Goal: Information Seeking & Learning: Learn about a topic

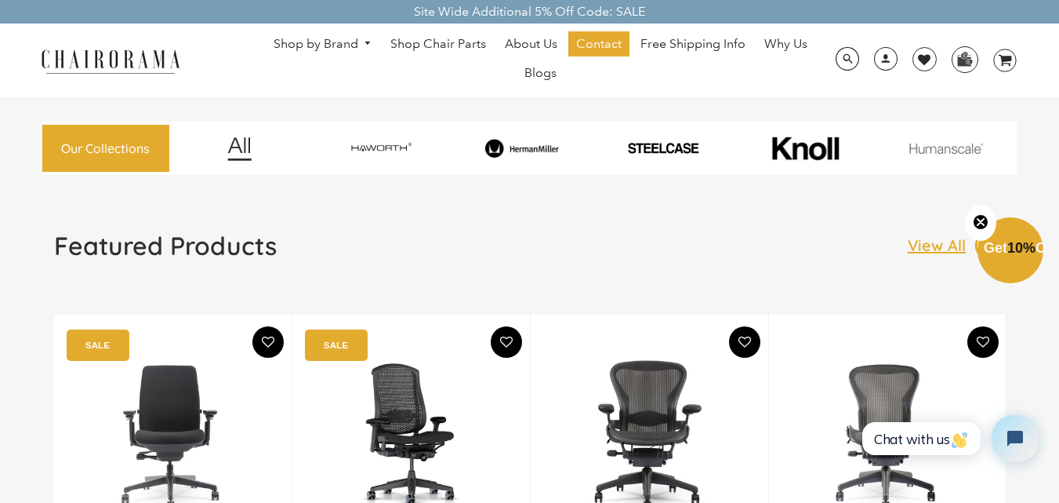
click at [541, 147] on img at bounding box center [522, 148] width 136 height 19
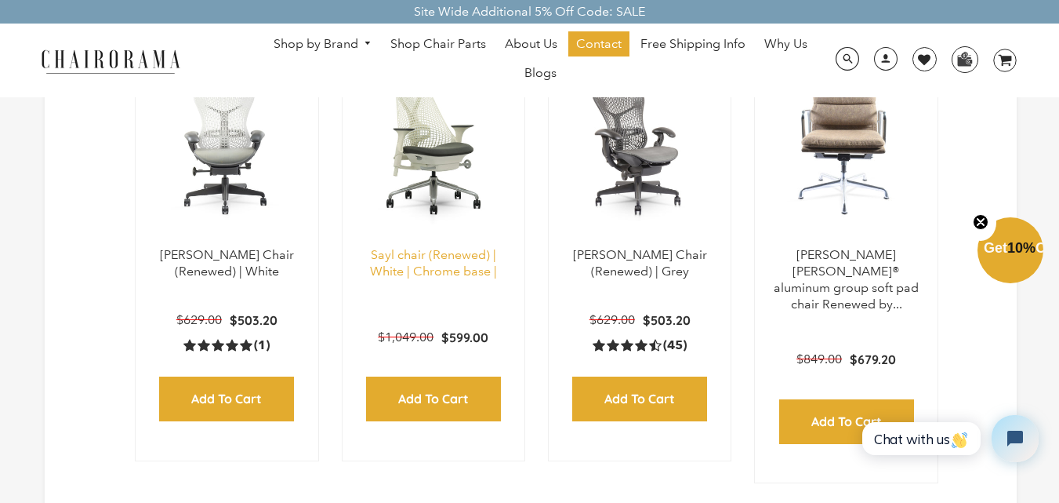
scroll to position [1412, 0]
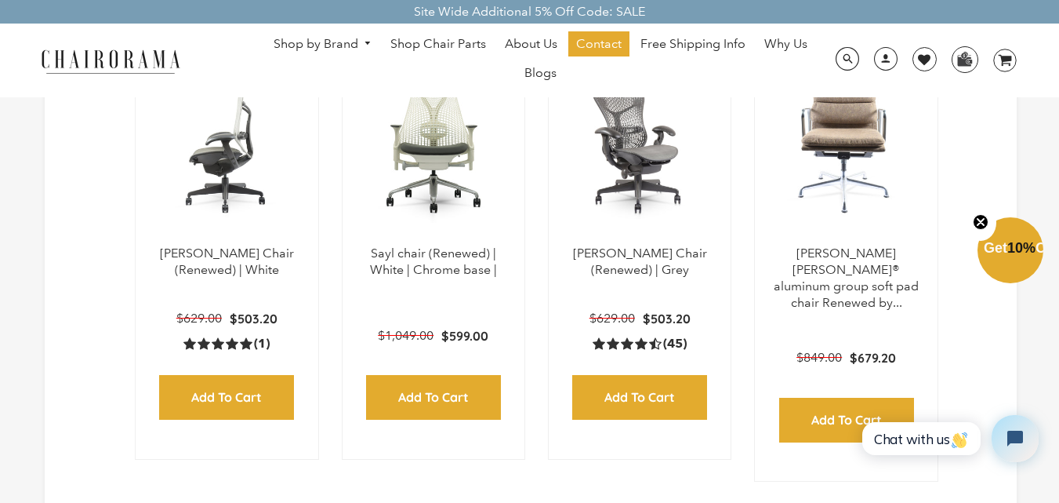
click at [265, 241] on img at bounding box center [226, 147] width 151 height 196
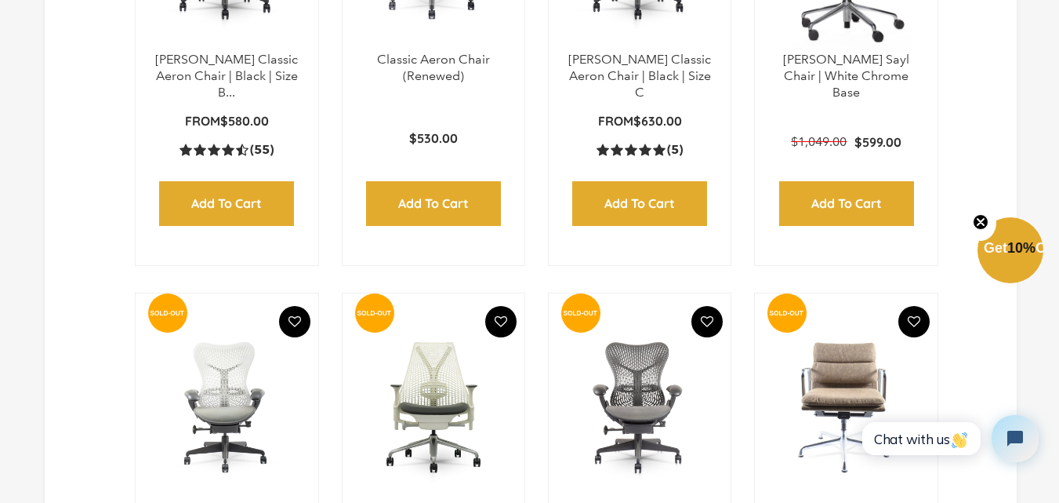
scroll to position [1255, 0]
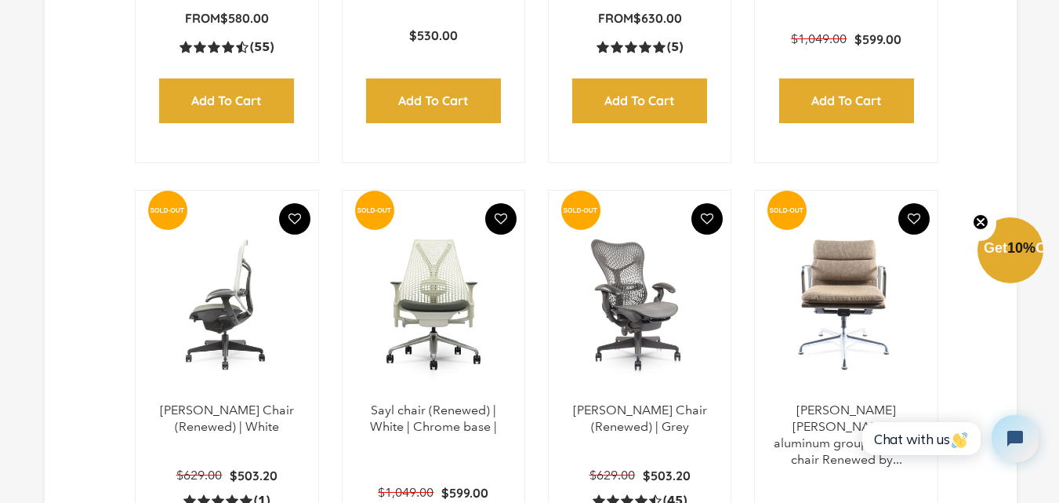
click at [259, 369] on img at bounding box center [226, 304] width 151 height 196
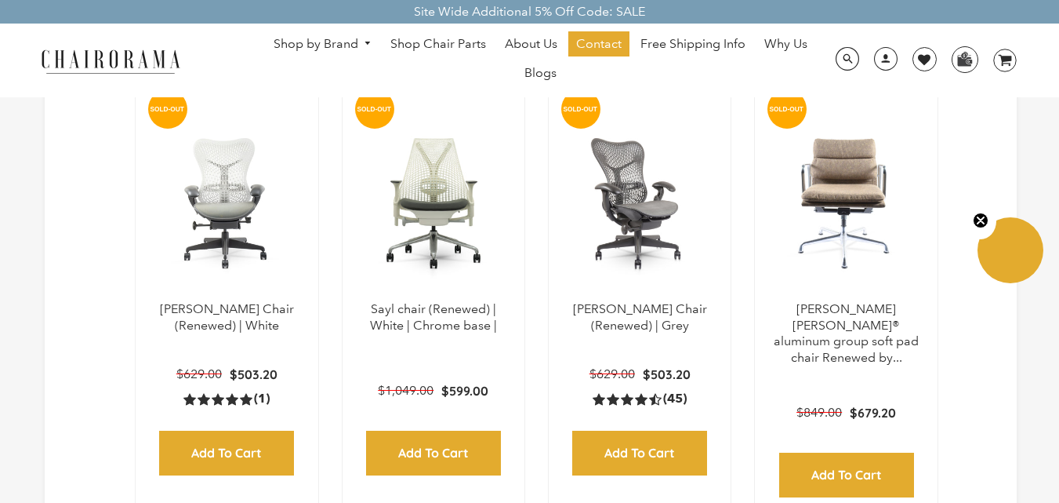
scroll to position [1098, 0]
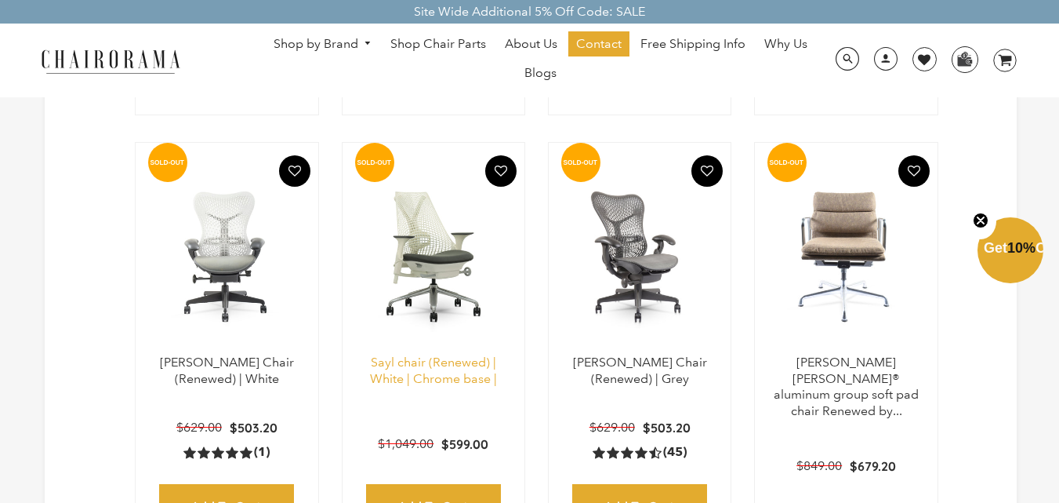
click at [434, 377] on link "Sayl chair (Renewed) | White | Chrome base |" at bounding box center [433, 369] width 127 height 31
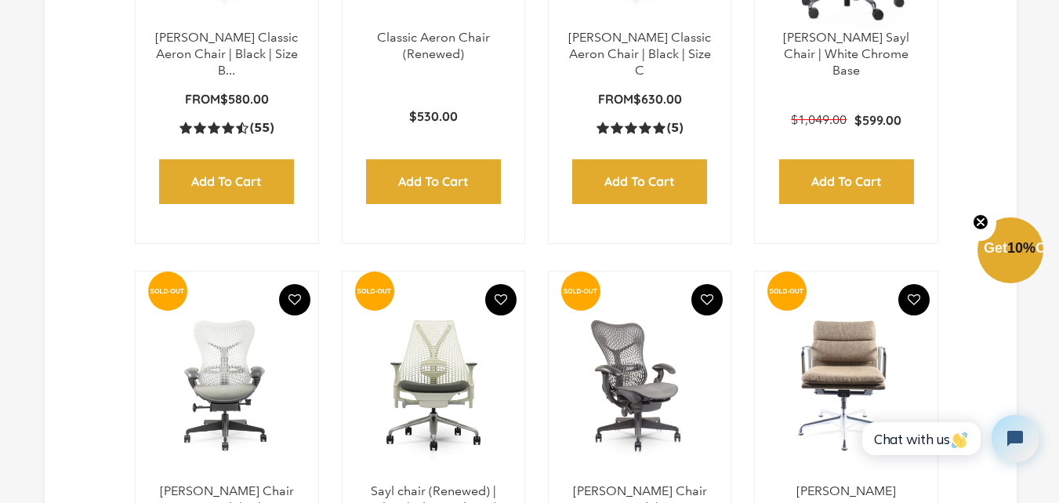
scroll to position [1303, 0]
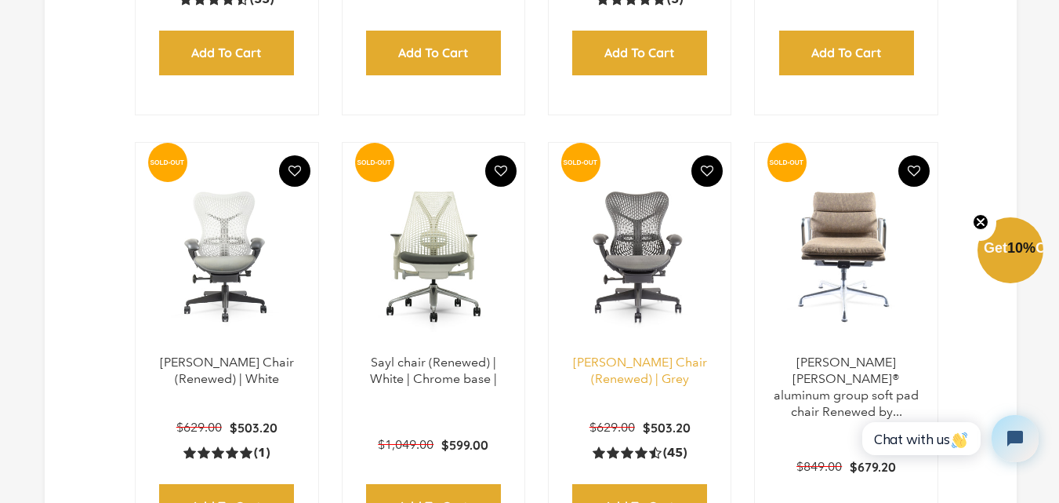
click at [672, 365] on link "Mirra Chair (Renewed) | Grey" at bounding box center [640, 369] width 134 height 31
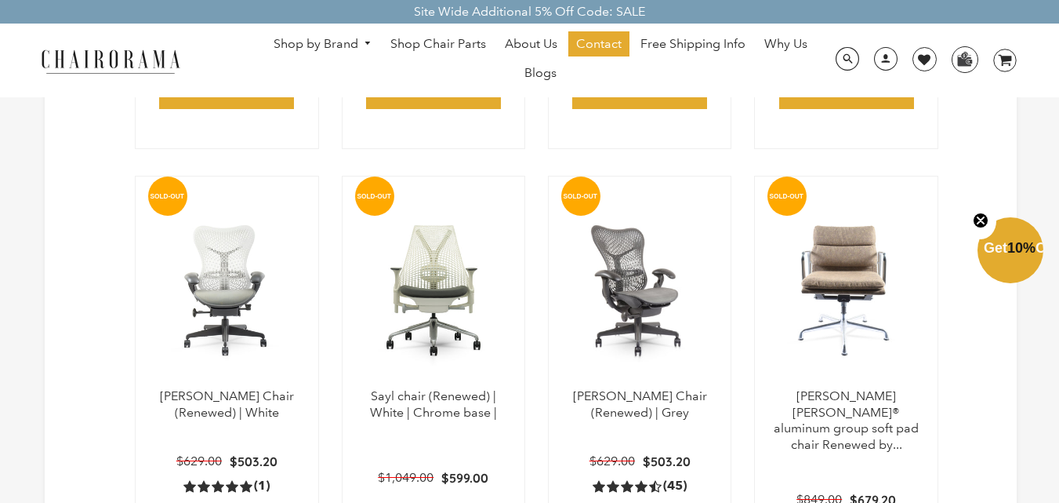
scroll to position [1146, 0]
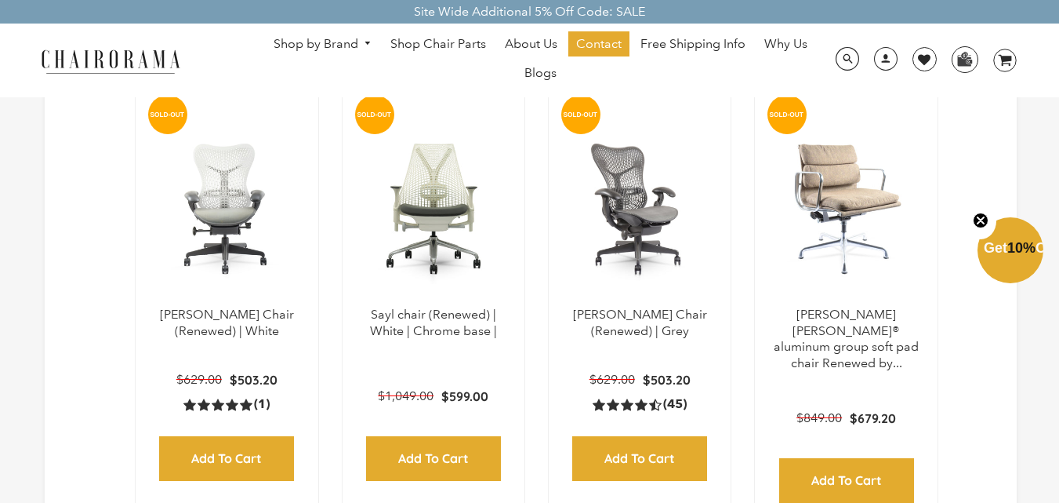
click at [878, 261] on img at bounding box center [846, 209] width 151 height 196
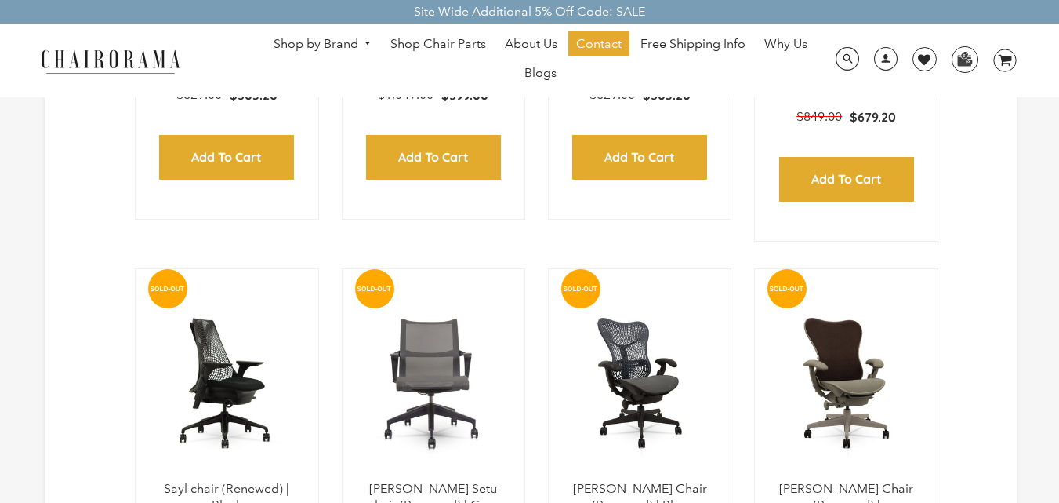
scroll to position [1538, 0]
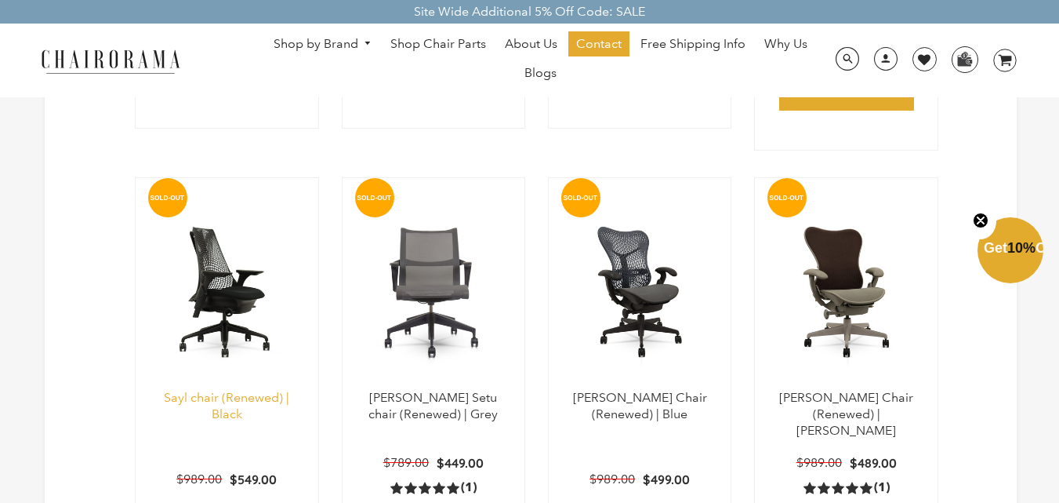
click at [261, 390] on link "Sayl chair (Renewed) | Black" at bounding box center [226, 405] width 125 height 31
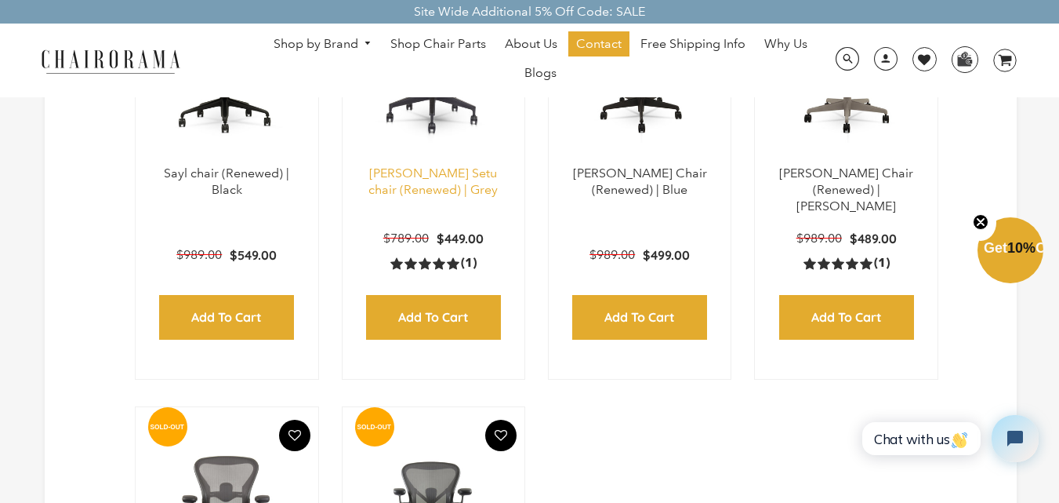
scroll to position [1757, 0]
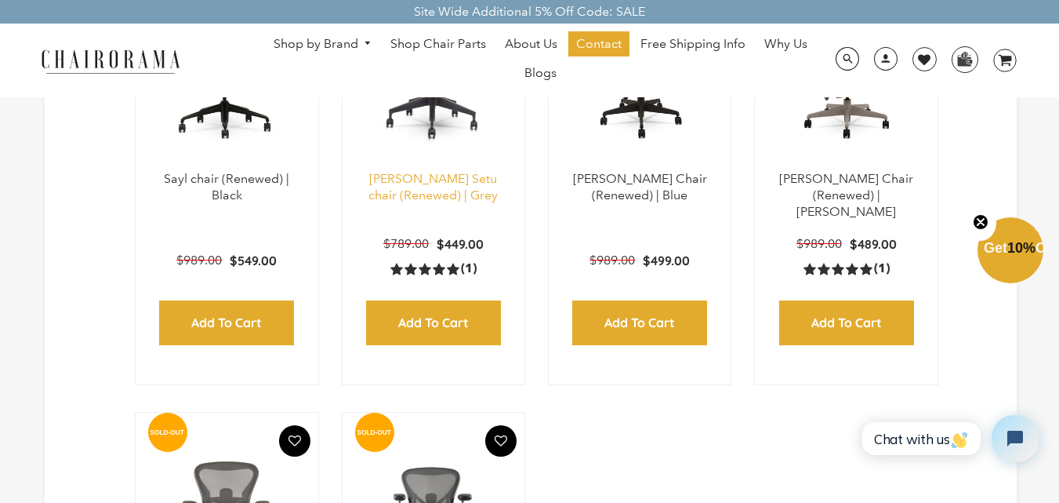
click at [435, 171] on link "[PERSON_NAME] Setu chair (Renewed) | Grey" at bounding box center [433, 186] width 129 height 31
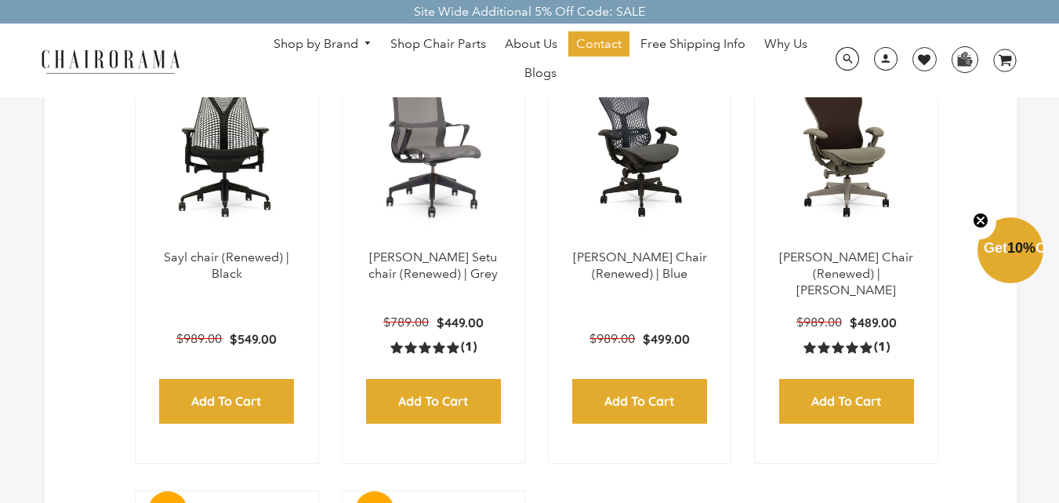
scroll to position [1600, 0]
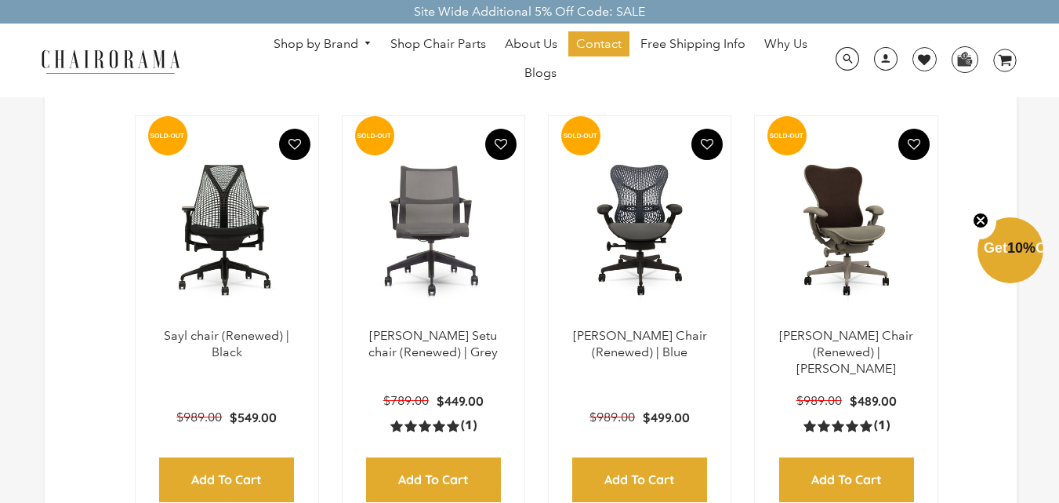
click at [655, 338] on p "[PERSON_NAME] Chair (Renewed) | Blue" at bounding box center [640, 344] width 151 height 33
click at [655, 329] on link "[PERSON_NAME] Chair (Renewed) | Blue" at bounding box center [640, 343] width 134 height 31
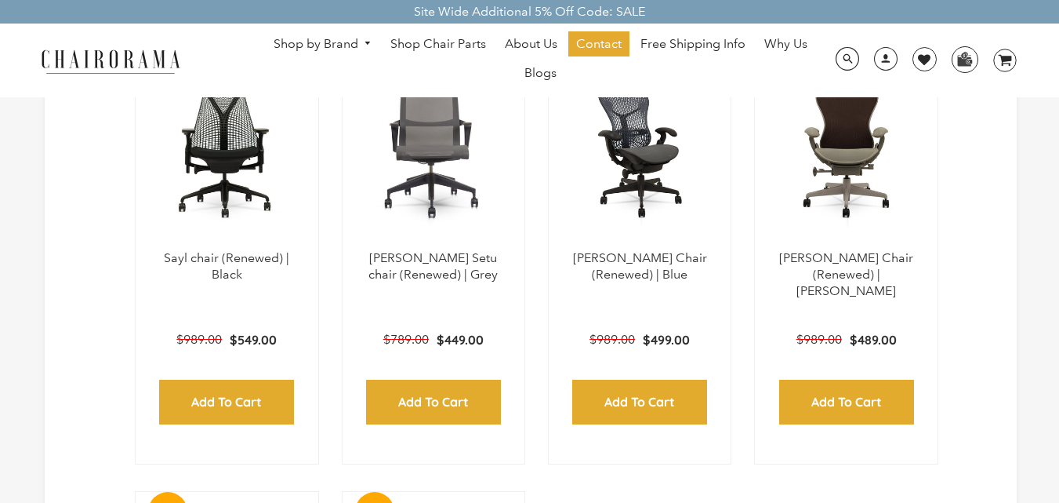
scroll to position [1678, 0]
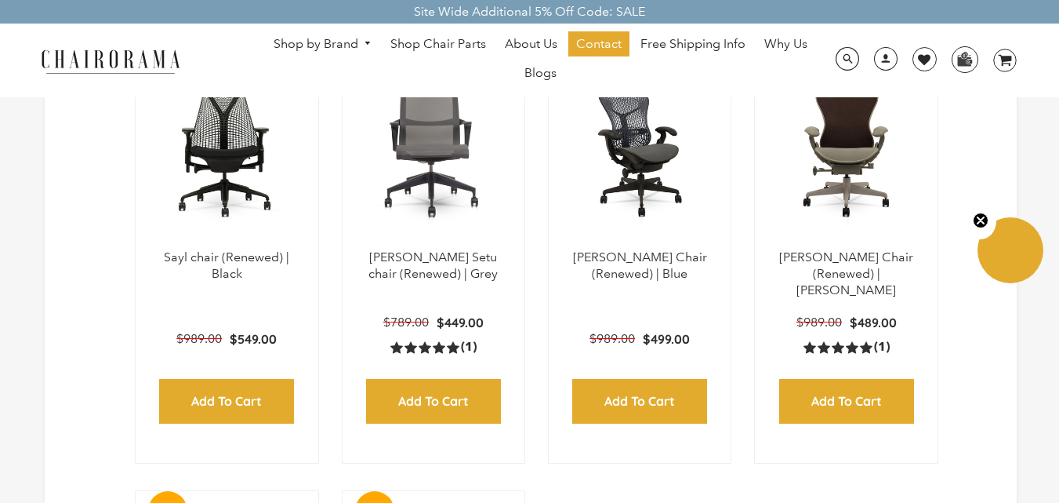
click at [848, 215] on img at bounding box center [846, 151] width 151 height 196
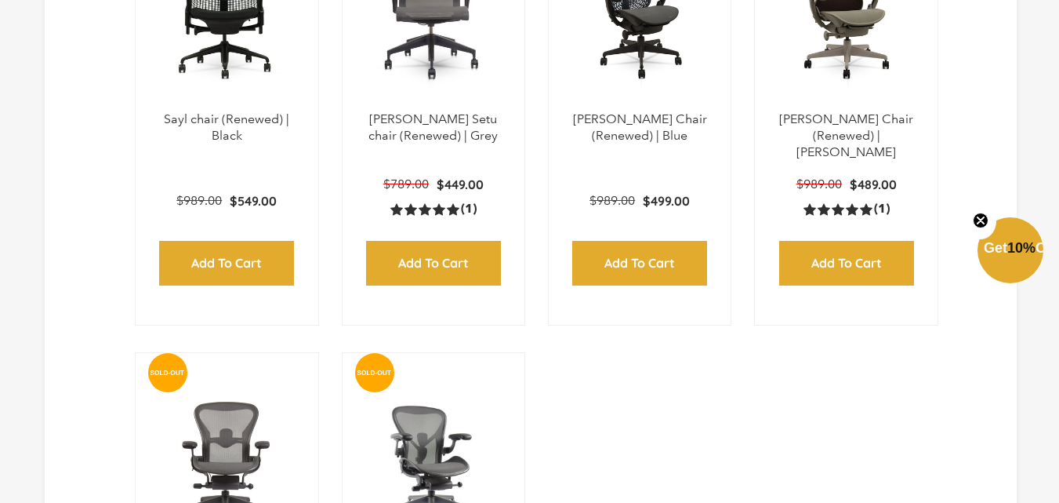
scroll to position [1992, 0]
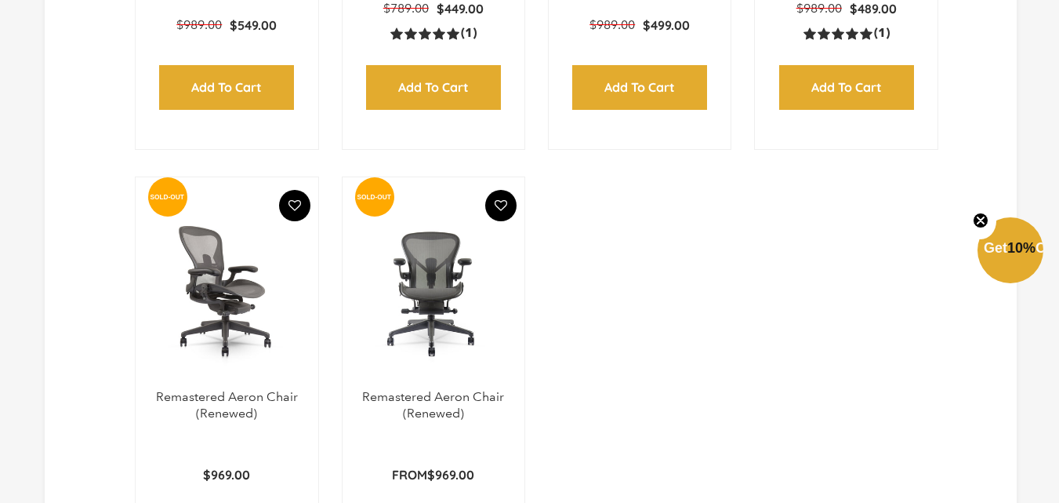
click at [252, 359] on img at bounding box center [226, 291] width 151 height 196
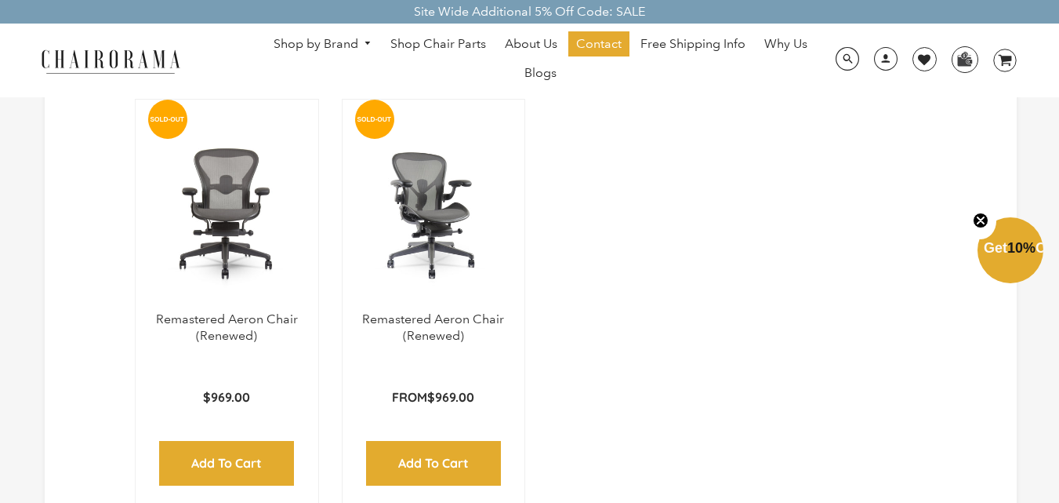
click at [434, 280] on img at bounding box center [433, 213] width 151 height 196
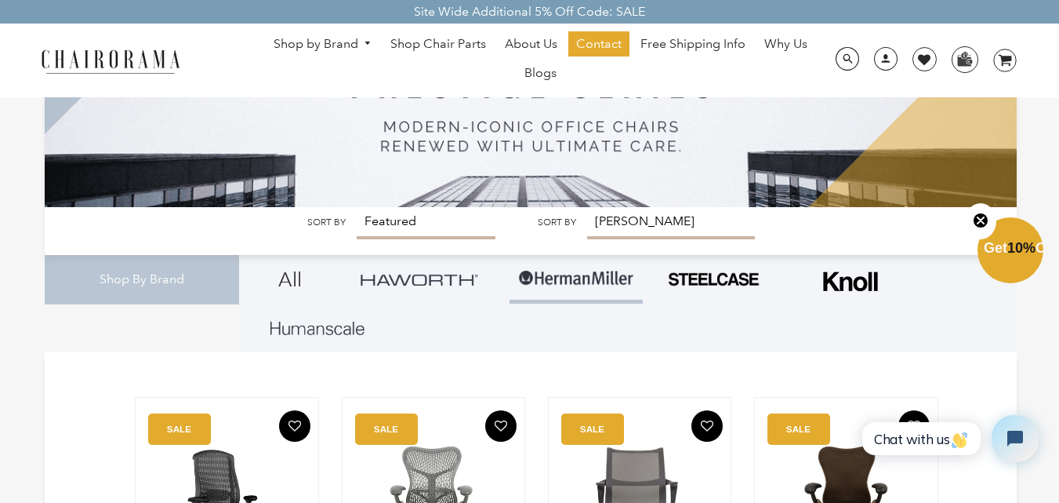
scroll to position [78, 0]
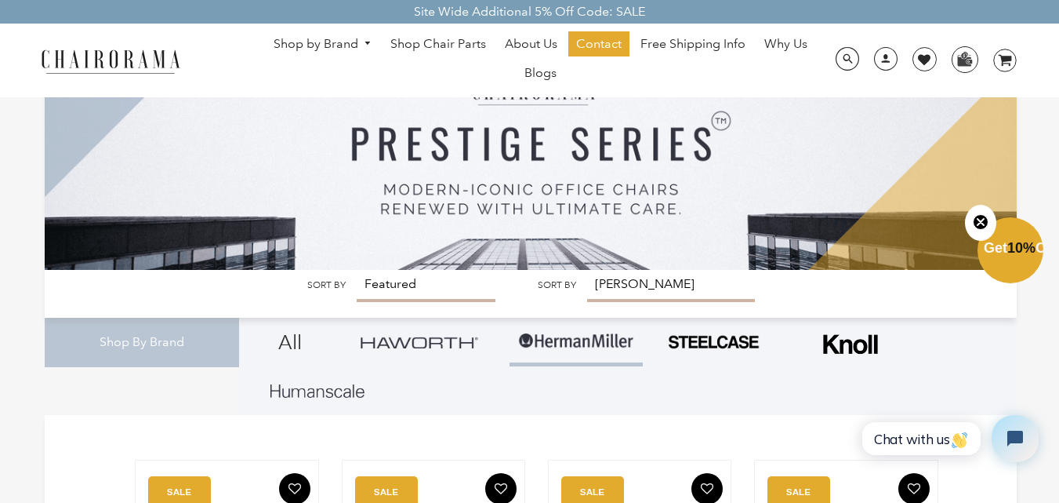
click at [434, 351] on link at bounding box center [419, 342] width 133 height 49
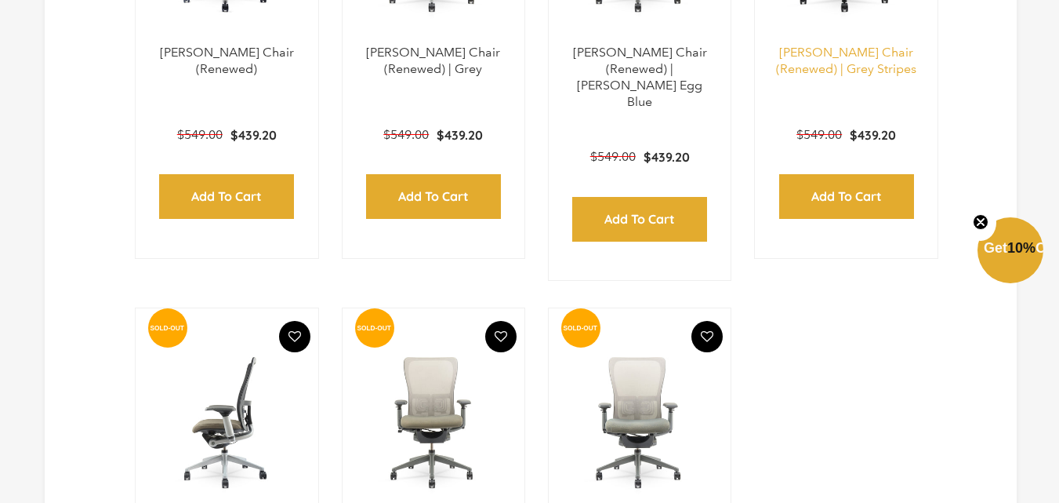
scroll to position [863, 0]
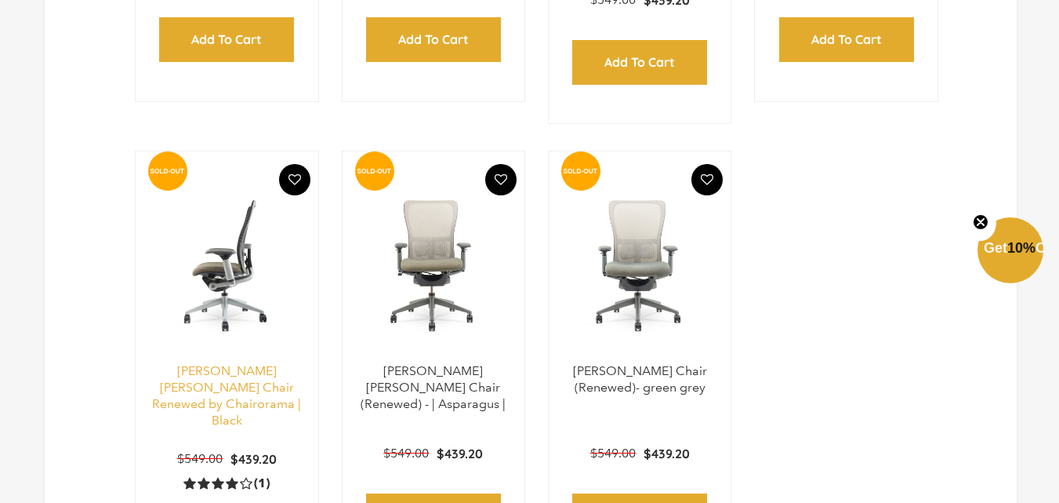
click at [285, 363] on link "Haworth Zody Chair Renewed by Chairorama | Black" at bounding box center [226, 395] width 149 height 64
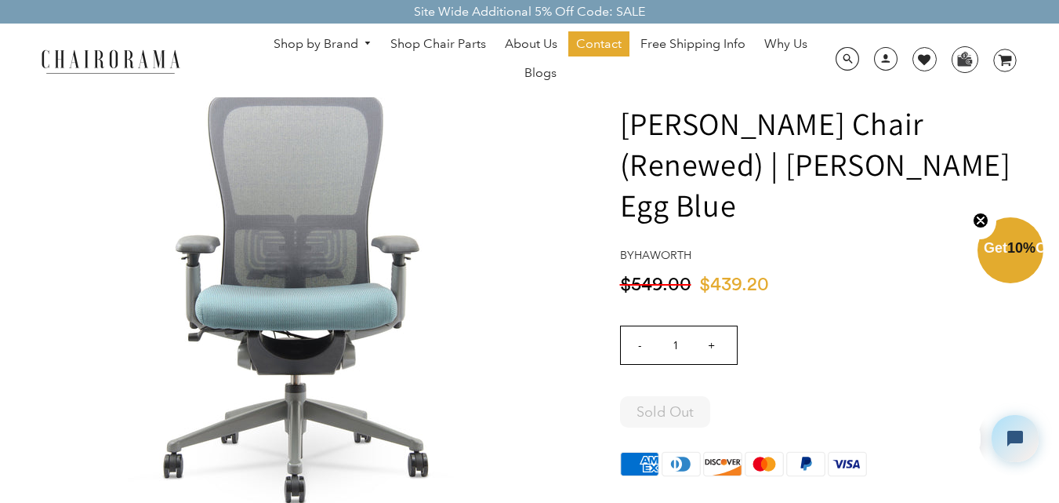
scroll to position [78, 0]
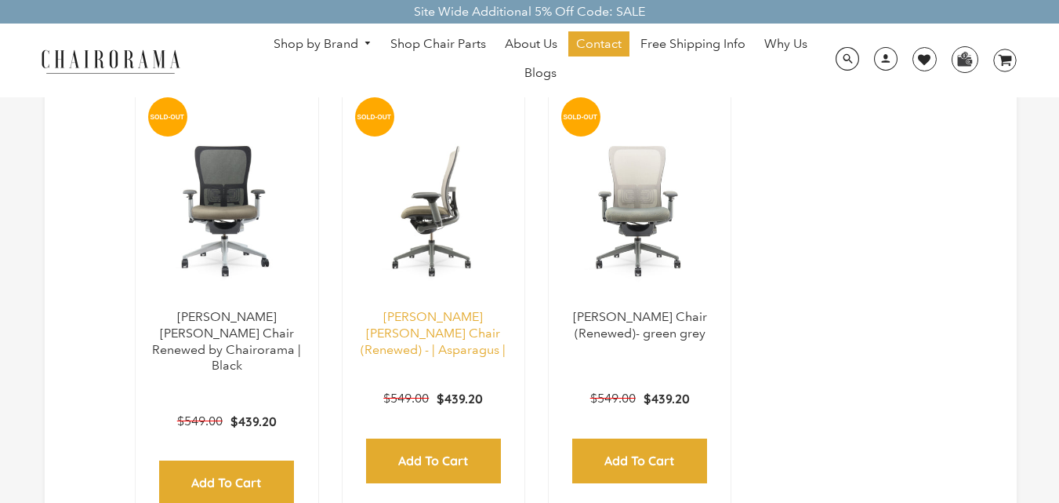
scroll to position [706, 0]
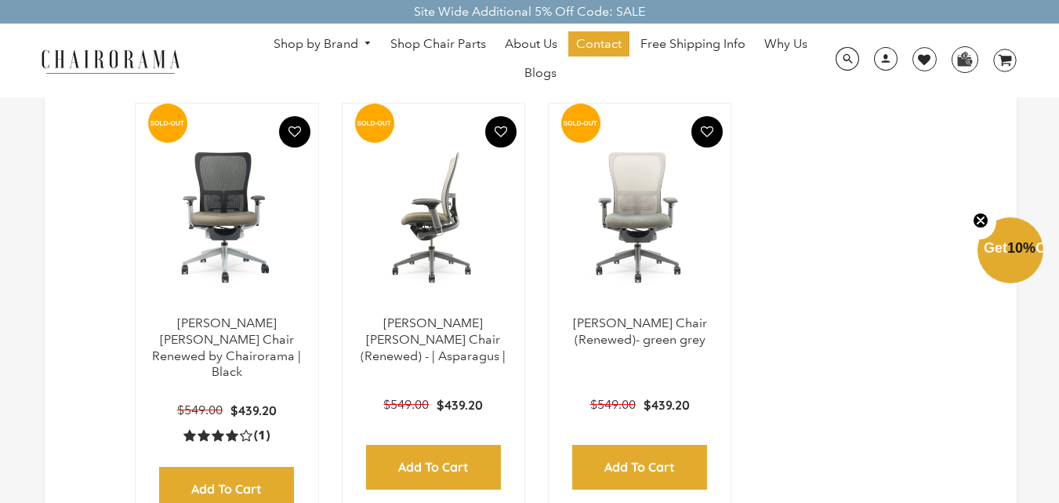
click at [430, 325] on p "[PERSON_NAME] [PERSON_NAME] Chair (Renewed) - | Asparagus |" at bounding box center [433, 339] width 151 height 49
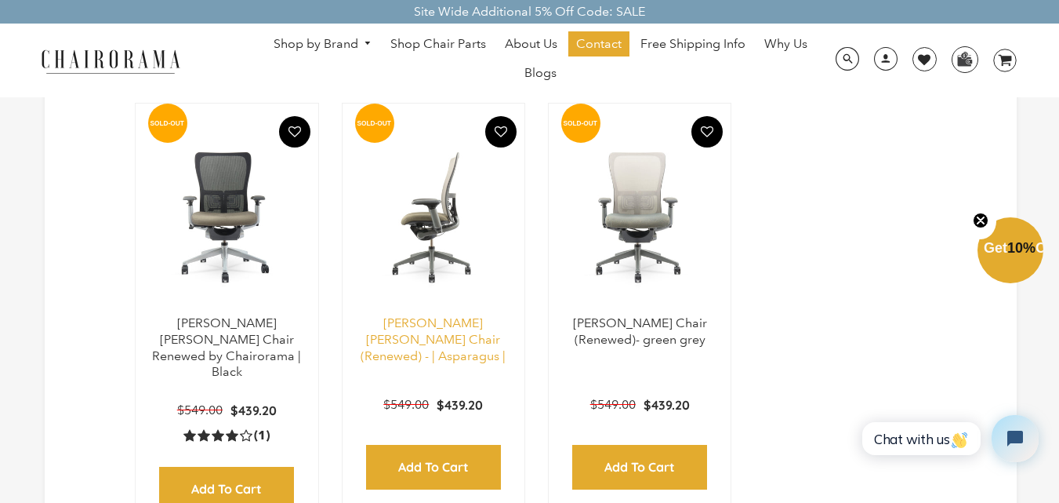
click at [436, 315] on link "[PERSON_NAME] [PERSON_NAME] Chair (Renewed) - | Asparagus |" at bounding box center [433, 339] width 145 height 48
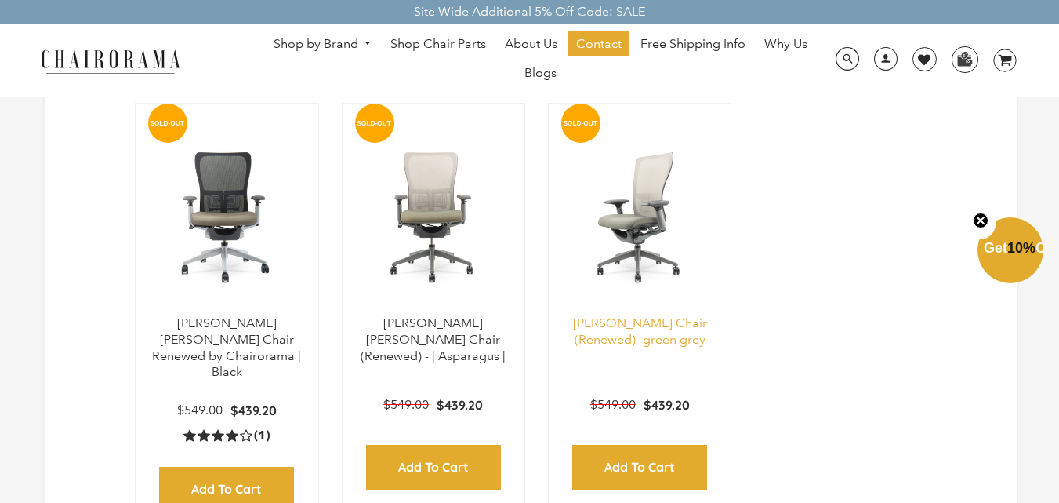
scroll to position [910, 0]
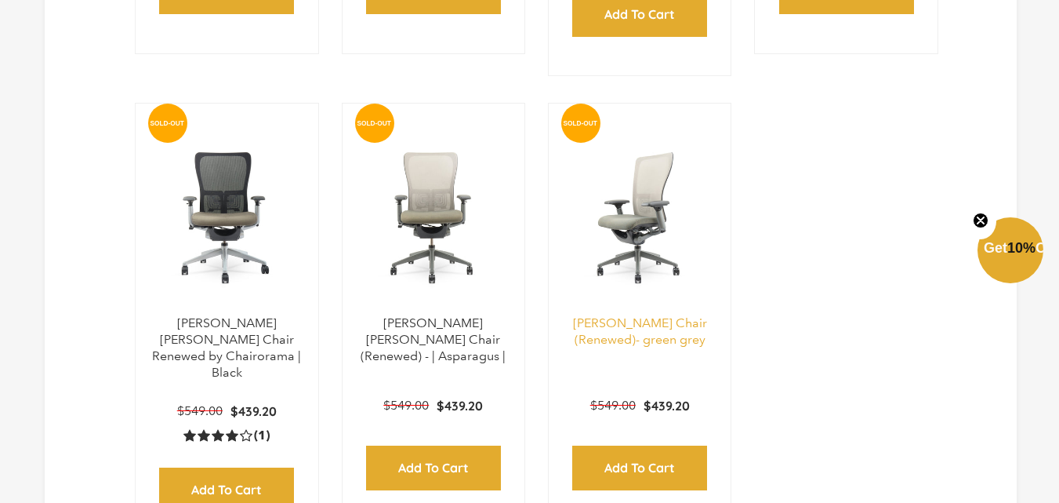
click at [667, 315] on link "Zody Chair (Renewed)- green grey" at bounding box center [640, 330] width 134 height 31
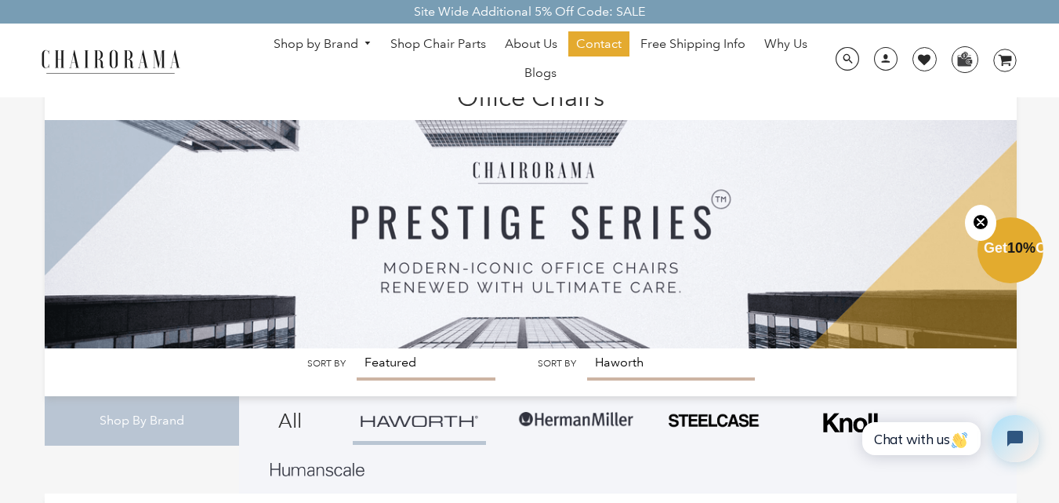
click at [371, 47] on span "DesktopNavigation" at bounding box center [365, 43] width 14 height 10
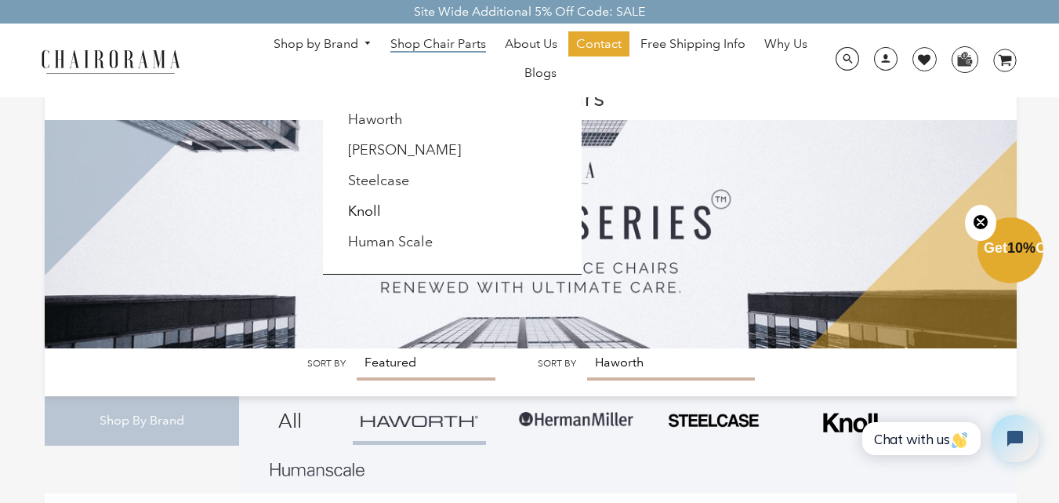
click at [459, 49] on span "Shop Chair Parts" at bounding box center [439, 44] width 96 height 16
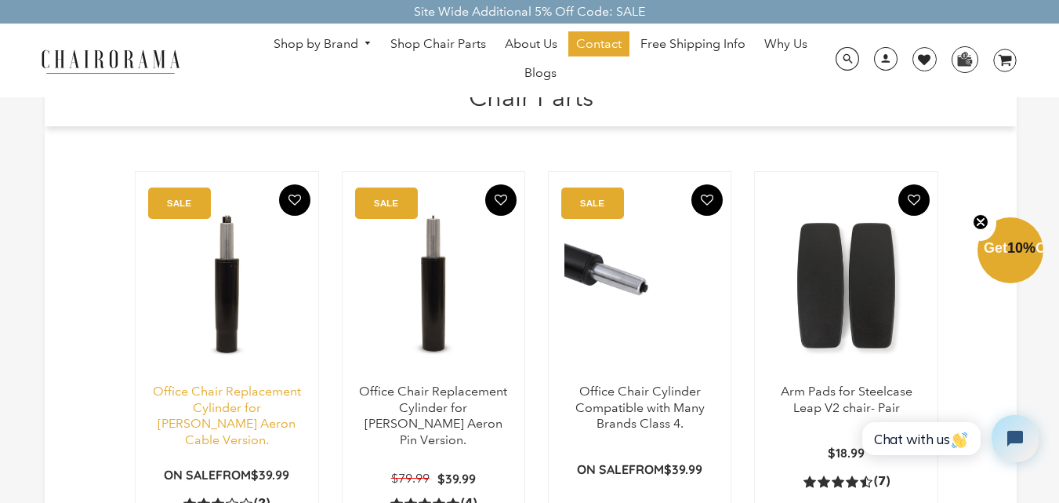
click at [275, 402] on link "Office Chair Replacement Cylinder for [PERSON_NAME] Aeron Cable Version." at bounding box center [227, 415] width 148 height 64
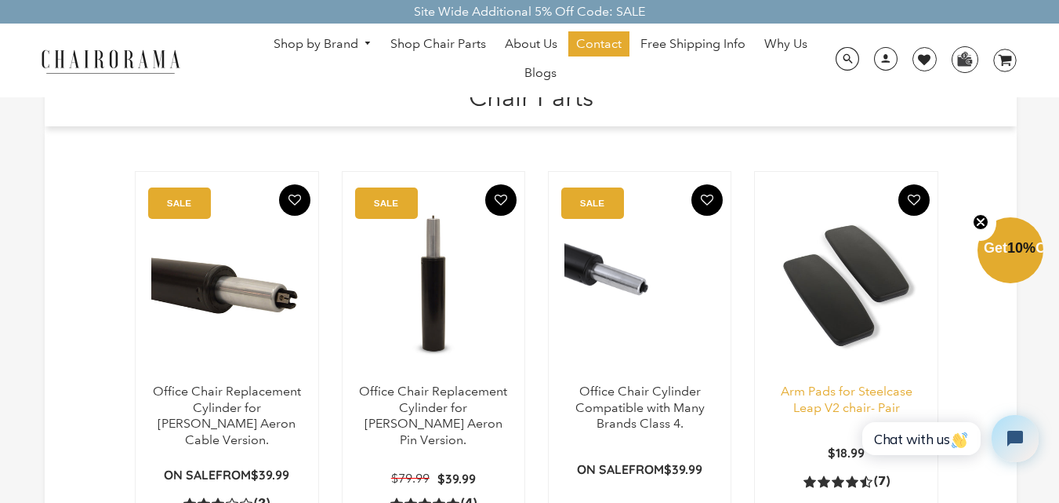
click at [835, 395] on link "Arm Pads for Steelcase Leap V2 chair- Pair" at bounding box center [847, 398] width 132 height 31
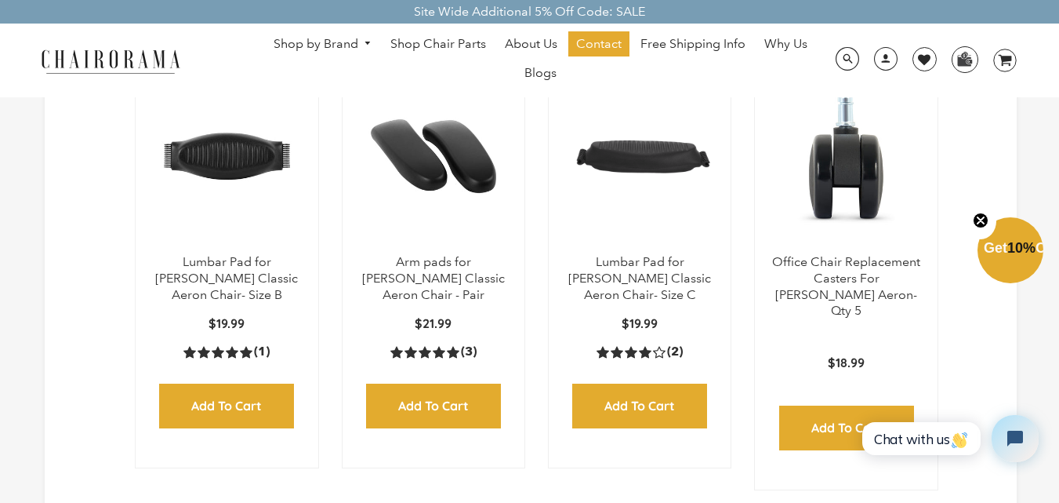
scroll to position [627, 0]
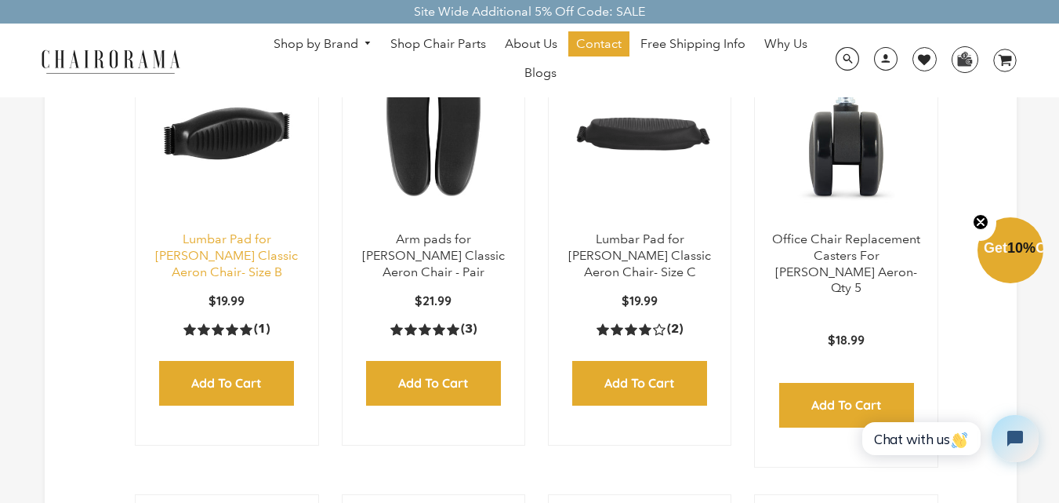
click at [245, 267] on link "Lumbar Pad for [PERSON_NAME] Classic Aeron Chair- Size B" at bounding box center [226, 255] width 143 height 48
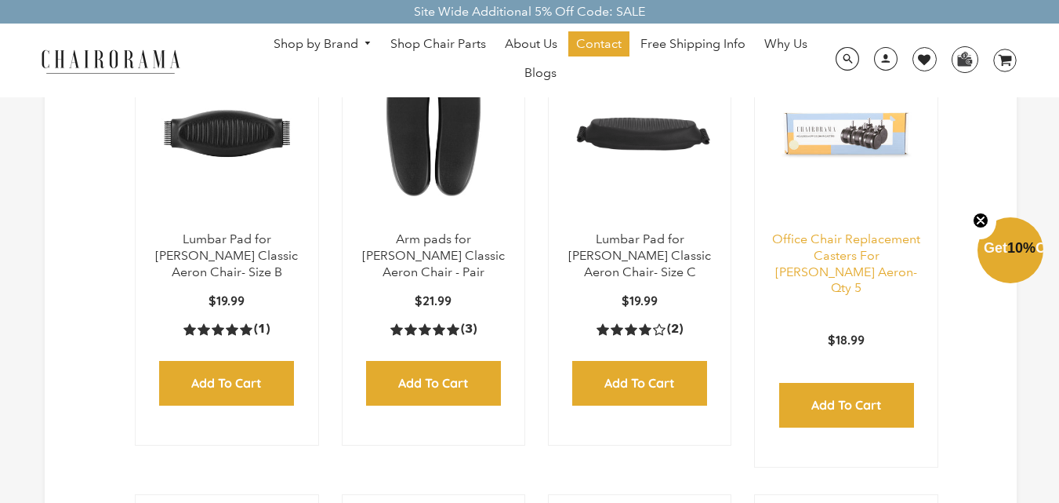
click at [847, 235] on link "Office Chair Replacement Casters For Herman Miller Aeron- Qty 5" at bounding box center [846, 263] width 148 height 64
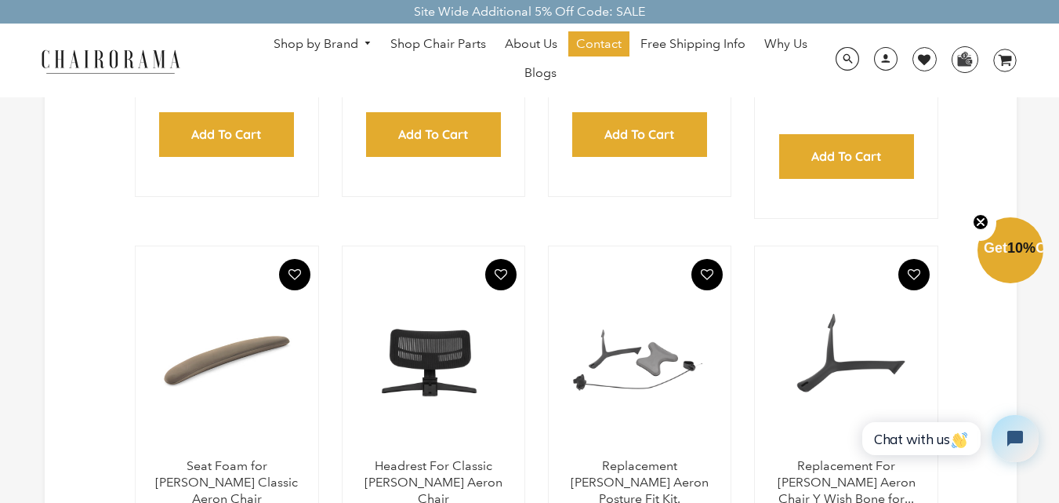
scroll to position [1019, 0]
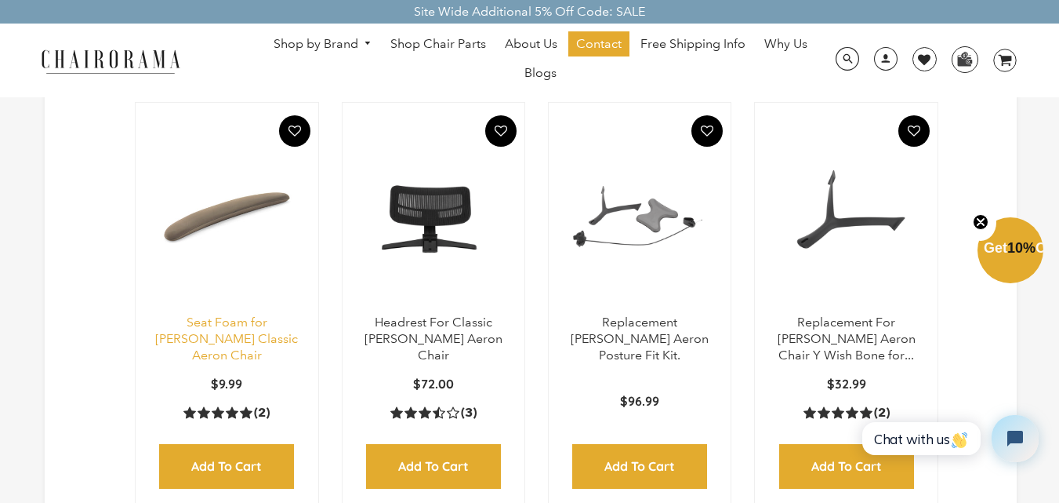
click at [239, 316] on link "Seat Foam for [PERSON_NAME] Classic Aeron Chair" at bounding box center [226, 338] width 143 height 48
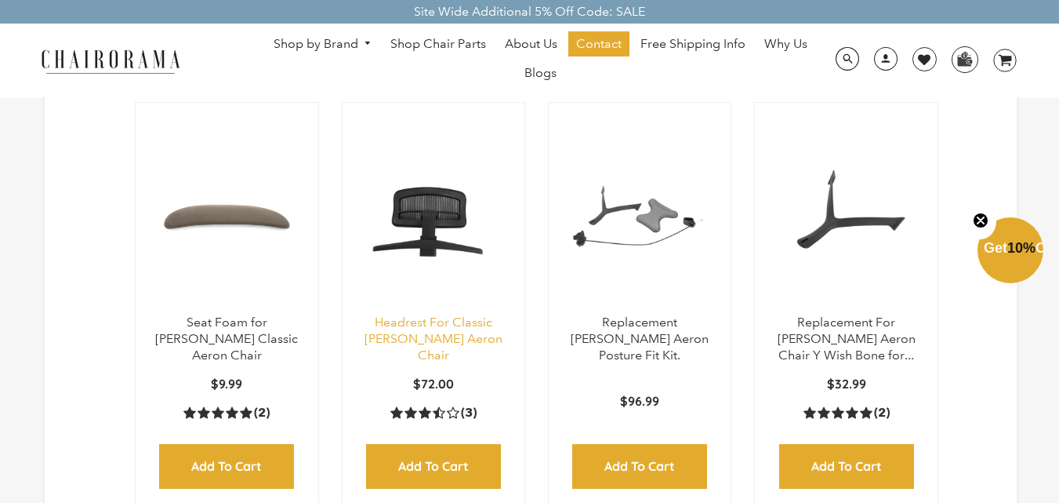
click at [453, 316] on link "Headrest For Classic [PERSON_NAME] Aeron Chair" at bounding box center [434, 338] width 138 height 48
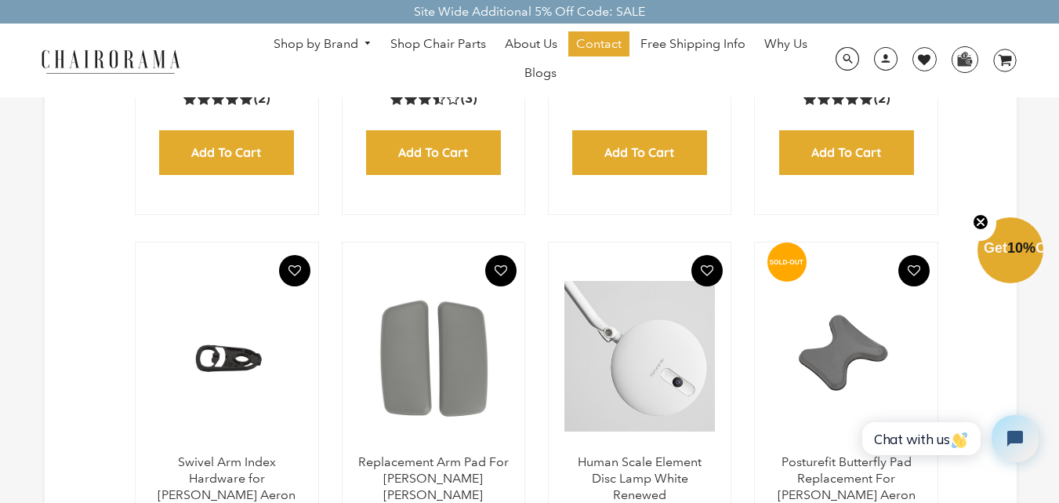
scroll to position [1019, 0]
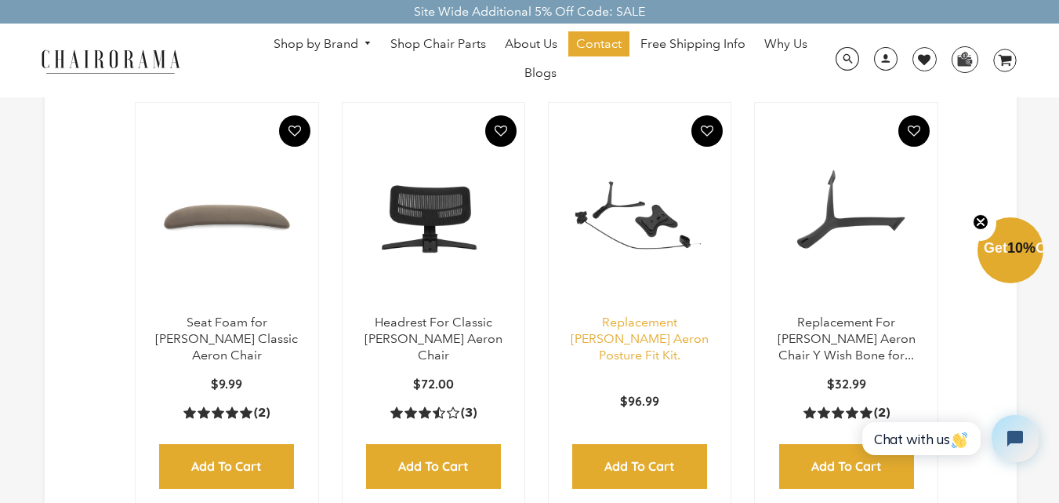
click at [634, 322] on link "Replacement [PERSON_NAME] Aeron Posture Fit Kit." at bounding box center [640, 338] width 138 height 48
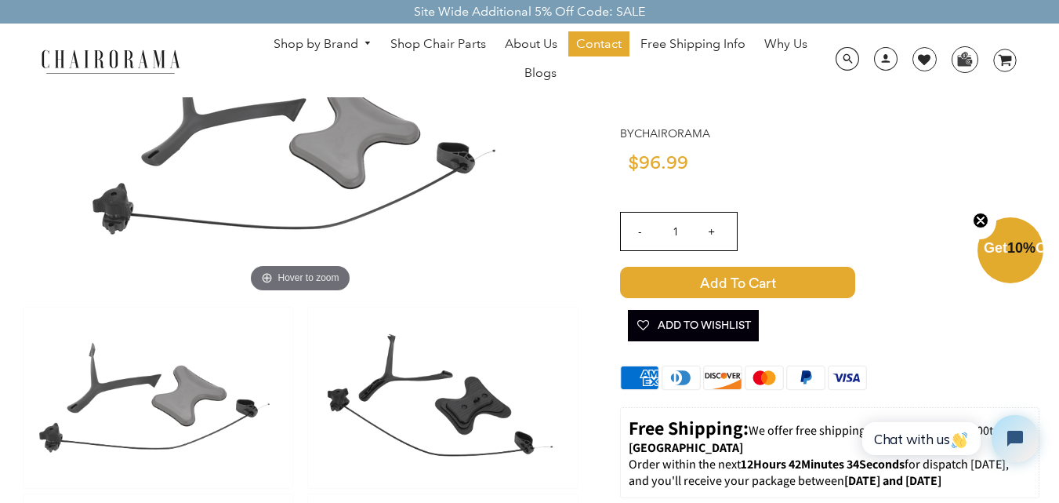
scroll to position [157, 0]
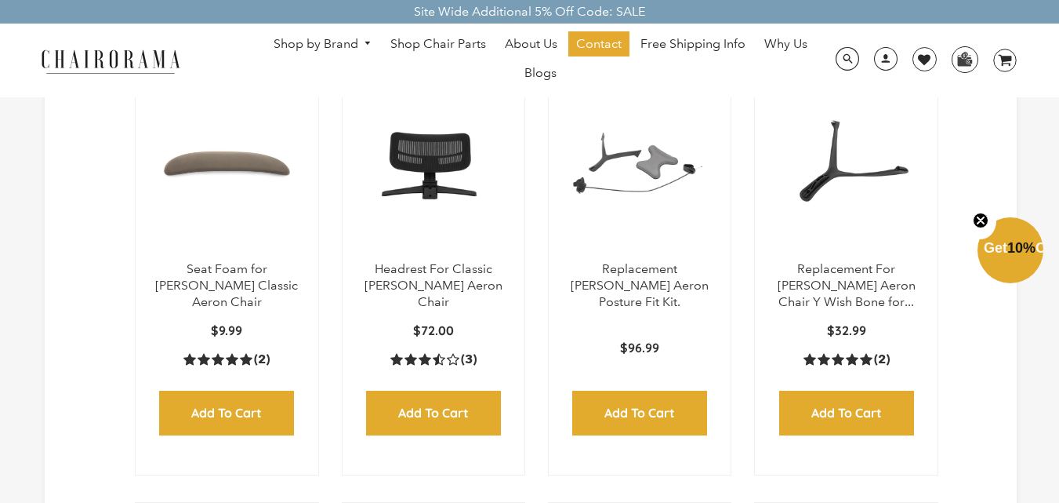
scroll to position [1098, 0]
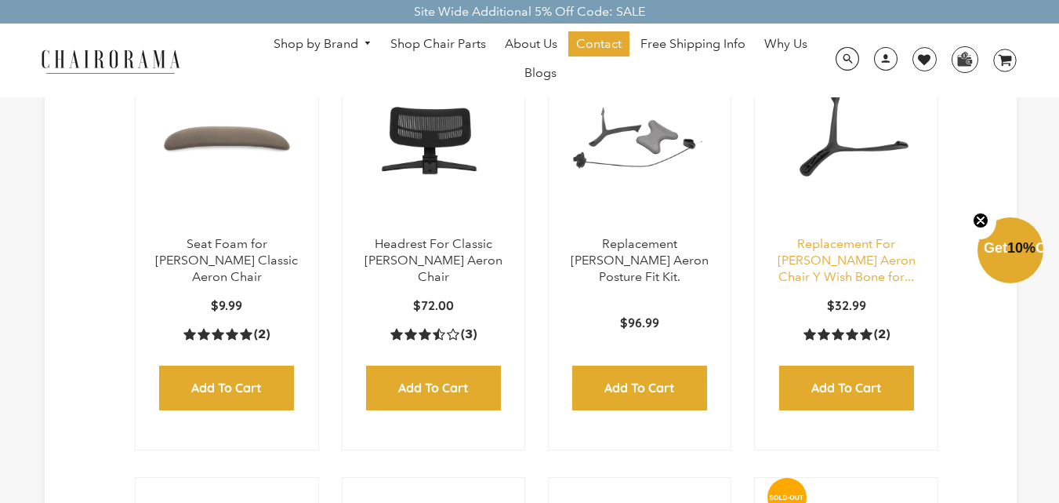
click at [823, 245] on link "Replacement For Herman Miller Aeron Chair Y Wish Bone for..." at bounding box center [847, 260] width 138 height 48
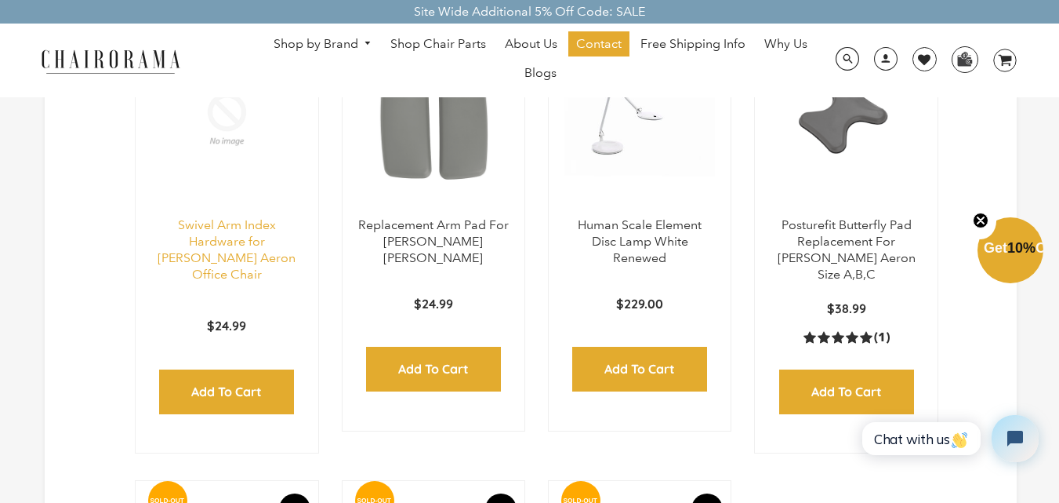
scroll to position [1568, 0]
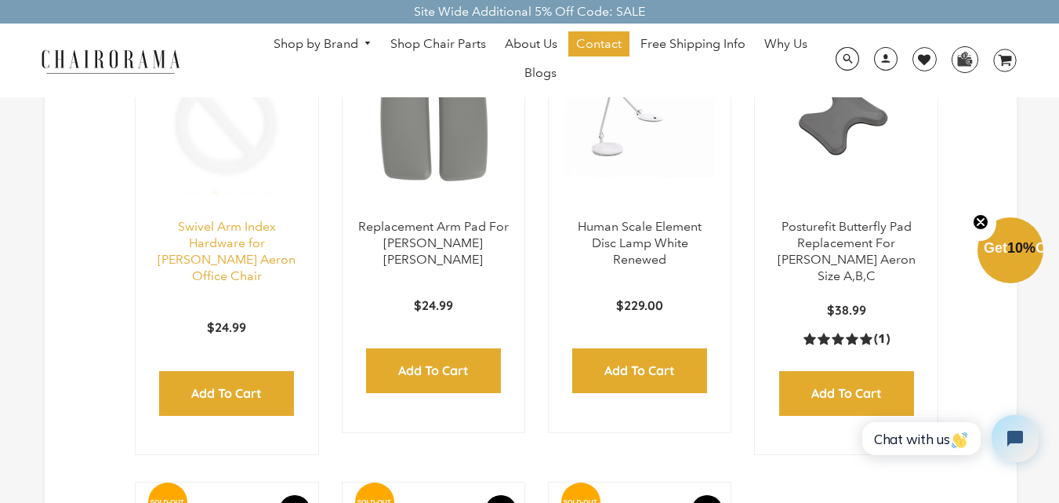
click at [230, 219] on link "Swivel Arm Index Hardware for [PERSON_NAME] Aeron Office Chair" at bounding box center [227, 251] width 138 height 64
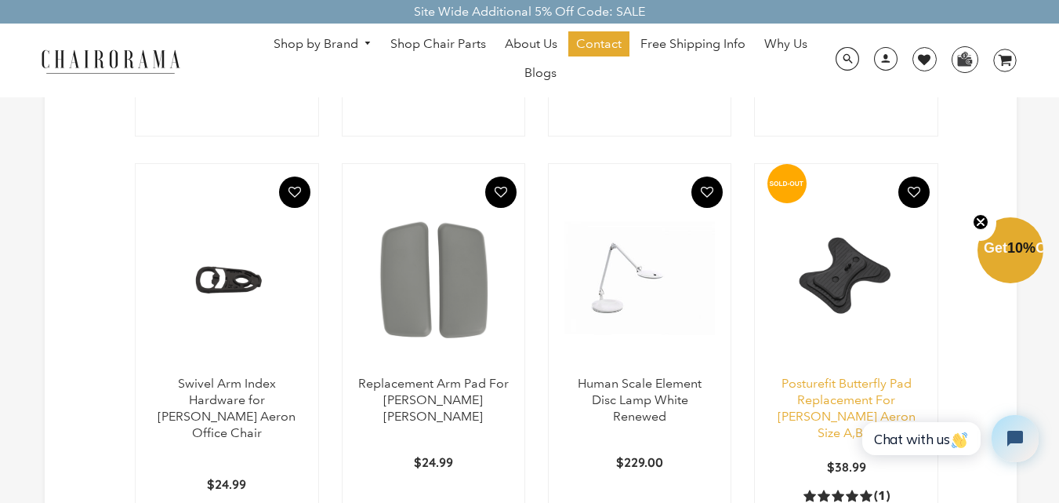
click at [835, 376] on link "Posturefit Butterfly Pad Replacement For Herman Miller Aeron Size A,B,C" at bounding box center [847, 408] width 138 height 64
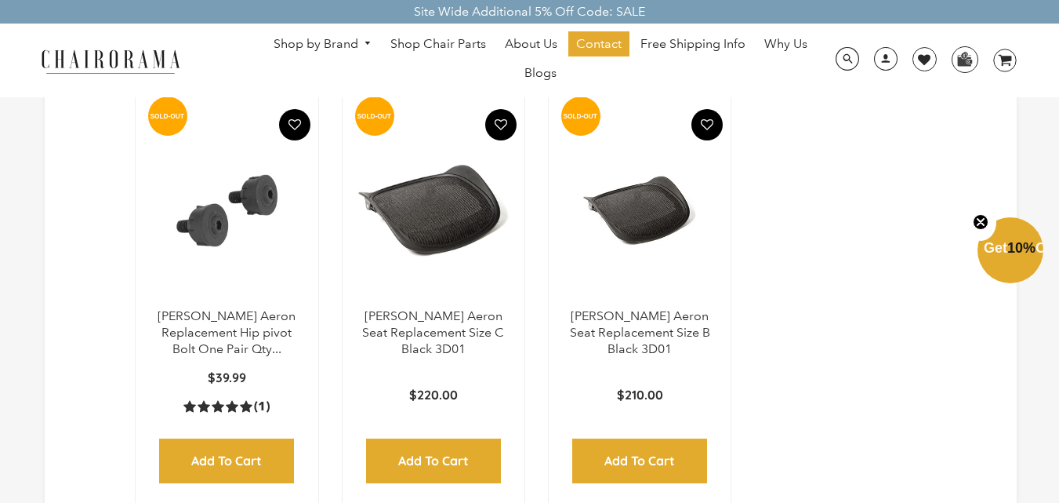
scroll to position [1961, 0]
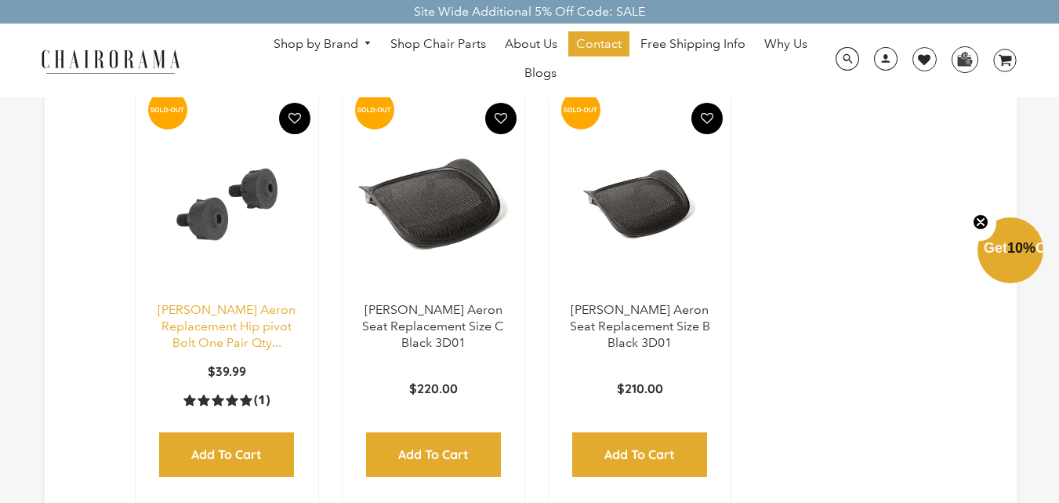
click at [223, 302] on link "Herman Miller Aeron Replacement Hip pivot Bolt One Pair Qty..." at bounding box center [227, 326] width 138 height 48
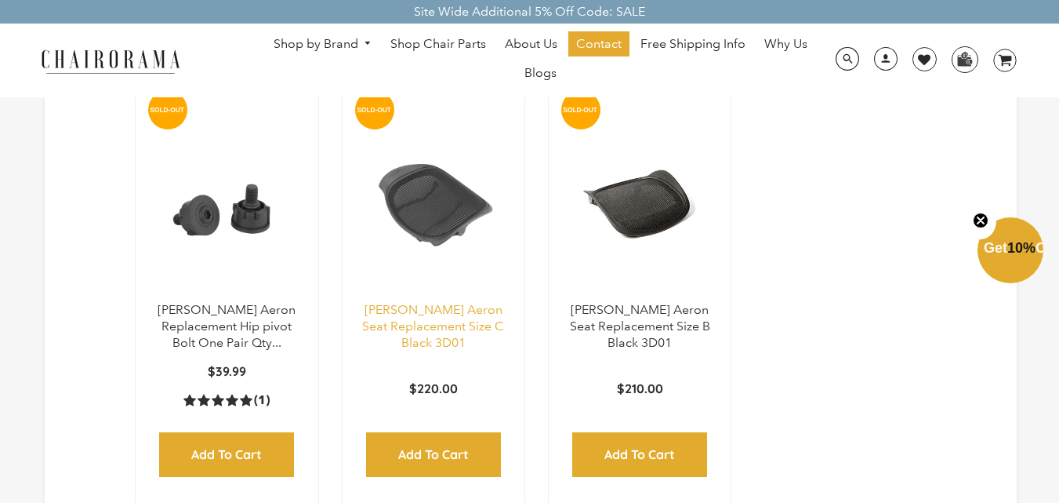
click at [393, 302] on link "[PERSON_NAME] Aeron Seat Replacement Size C Black 3D01" at bounding box center [433, 326] width 142 height 48
